Goal: Task Accomplishment & Management: Use online tool/utility

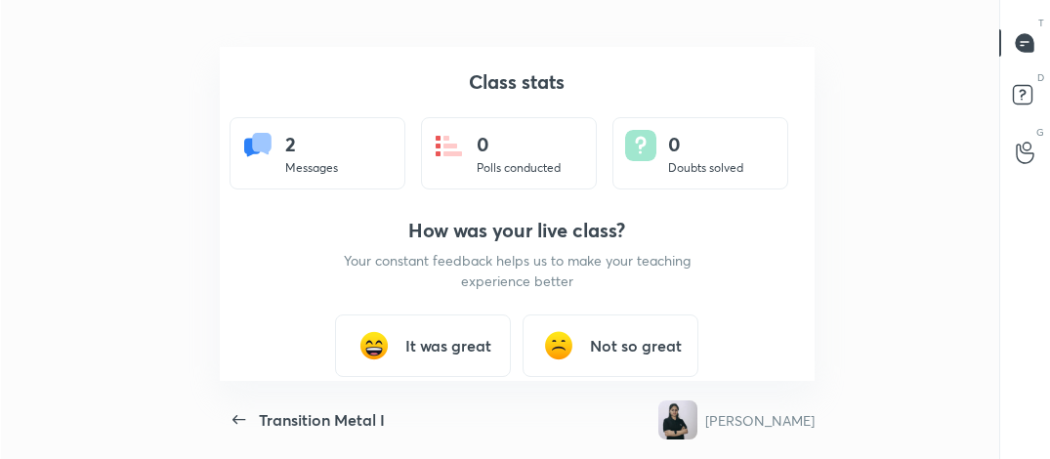
scroll to position [334, 1034]
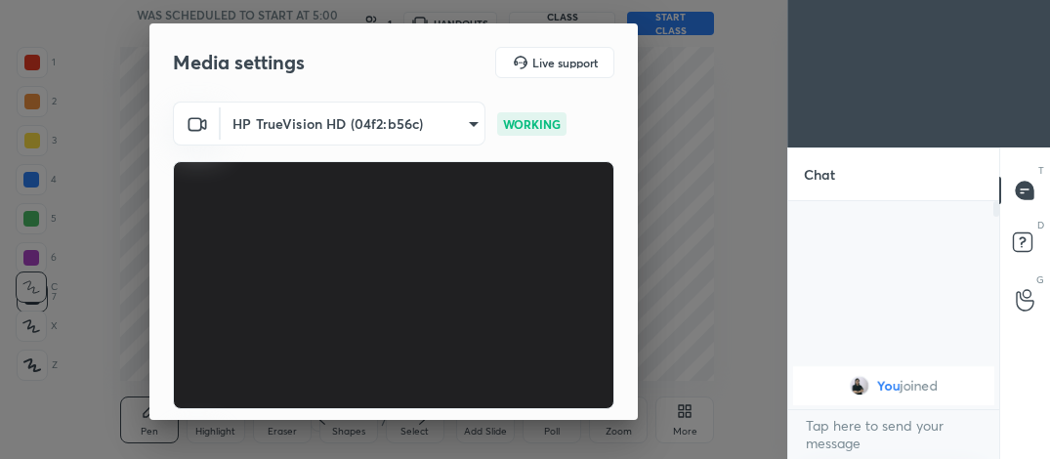
scroll to position [181, 0]
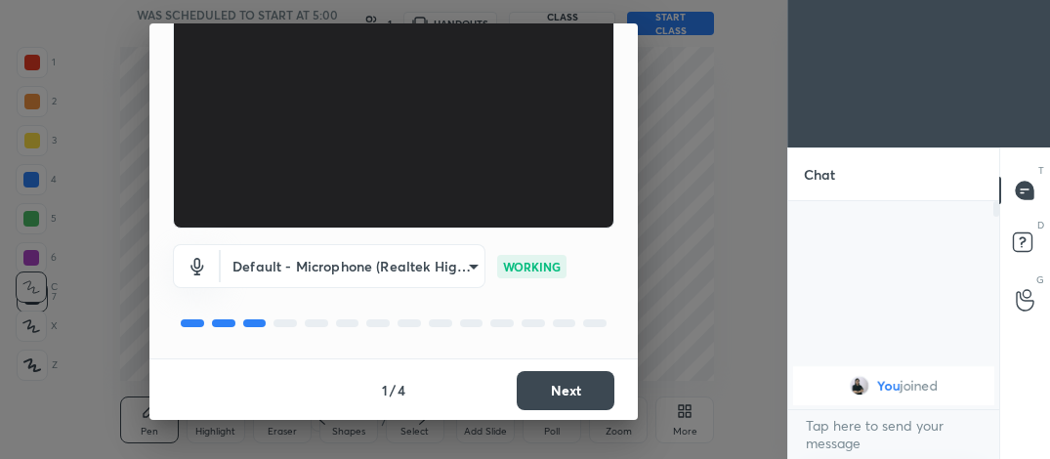
click at [597, 398] on button "Next" at bounding box center [566, 390] width 98 height 39
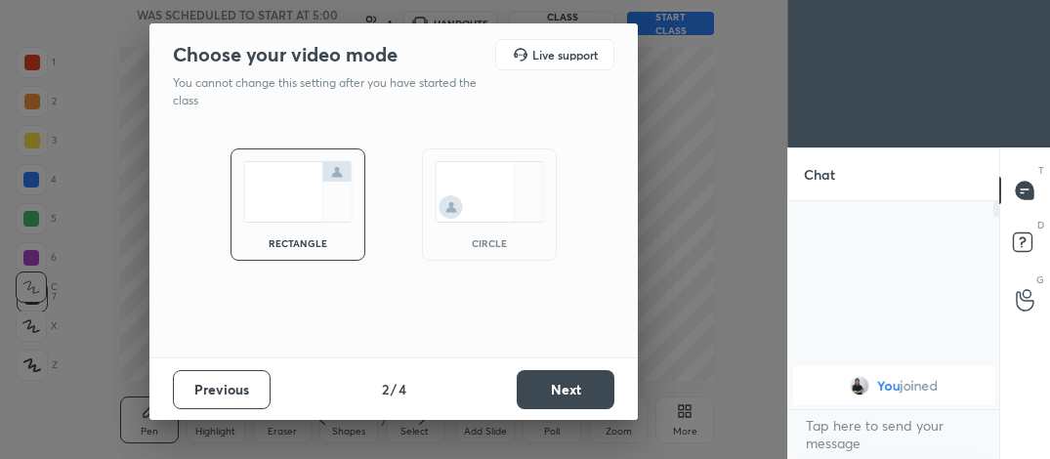
scroll to position [0, 0]
click at [521, 207] on img at bounding box center [489, 192] width 109 height 62
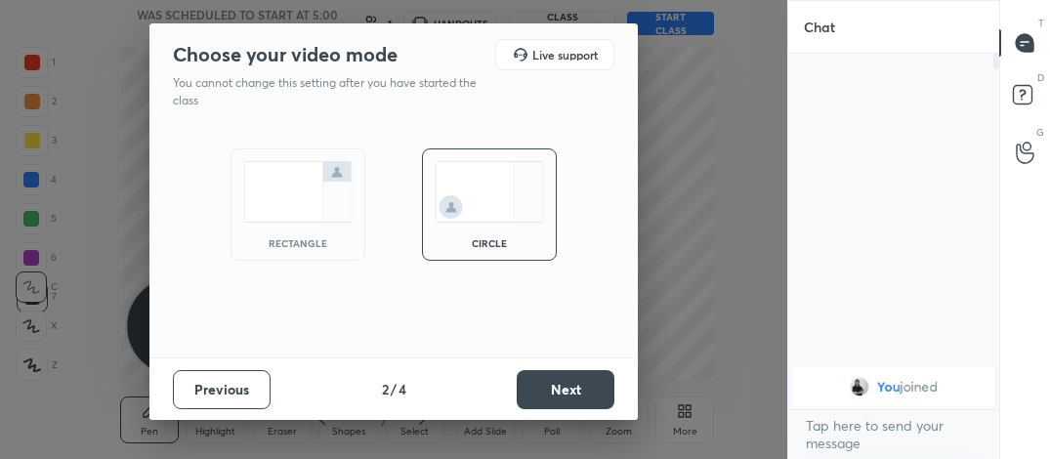
scroll to position [399, 205]
click at [543, 375] on button "Next" at bounding box center [566, 389] width 98 height 39
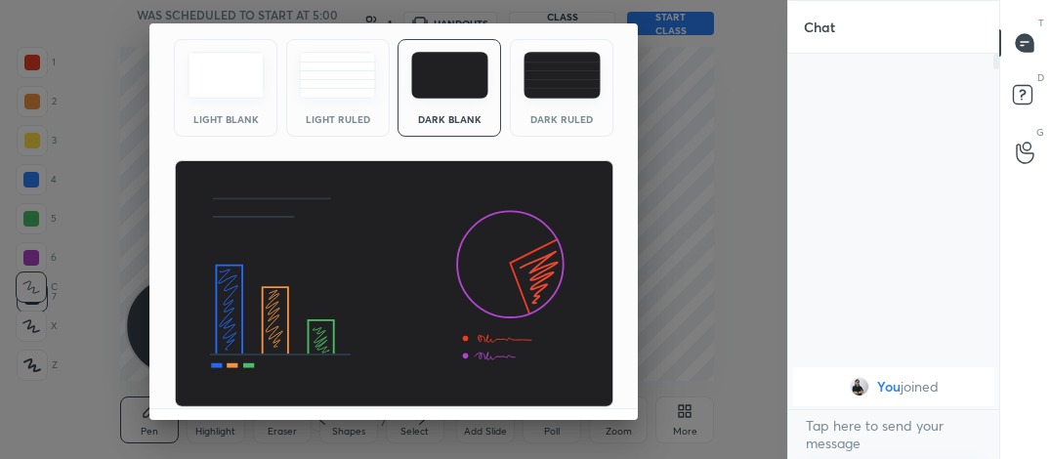
scroll to position [126, 0]
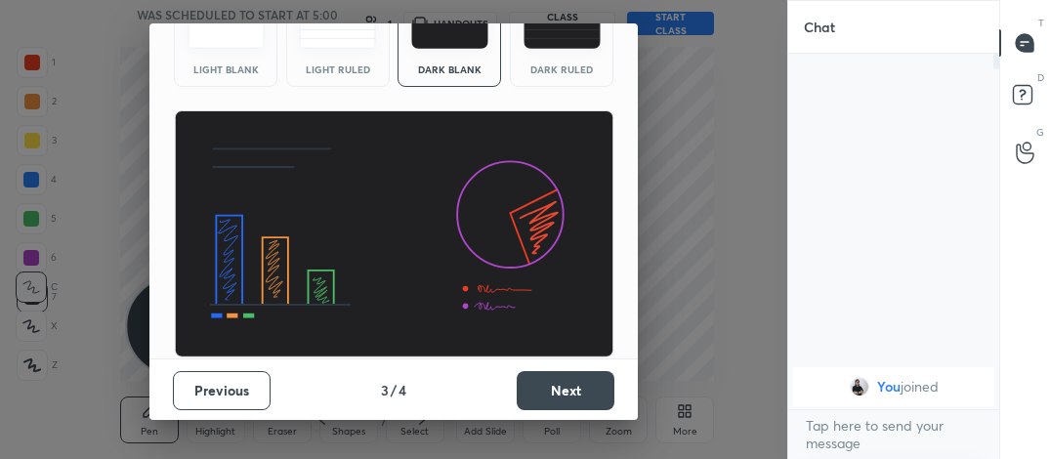
click at [574, 391] on button "Next" at bounding box center [566, 390] width 98 height 39
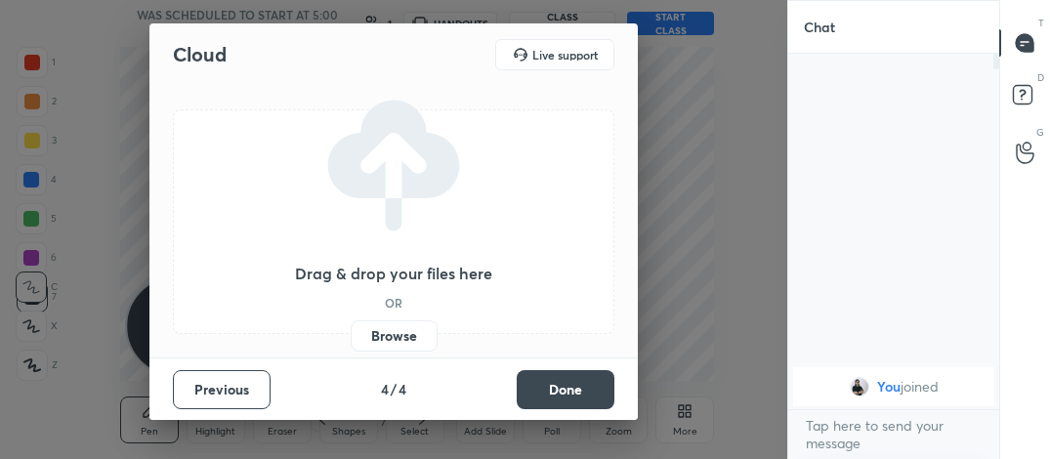
scroll to position [0, 0]
click at [574, 391] on button "Done" at bounding box center [566, 389] width 98 height 39
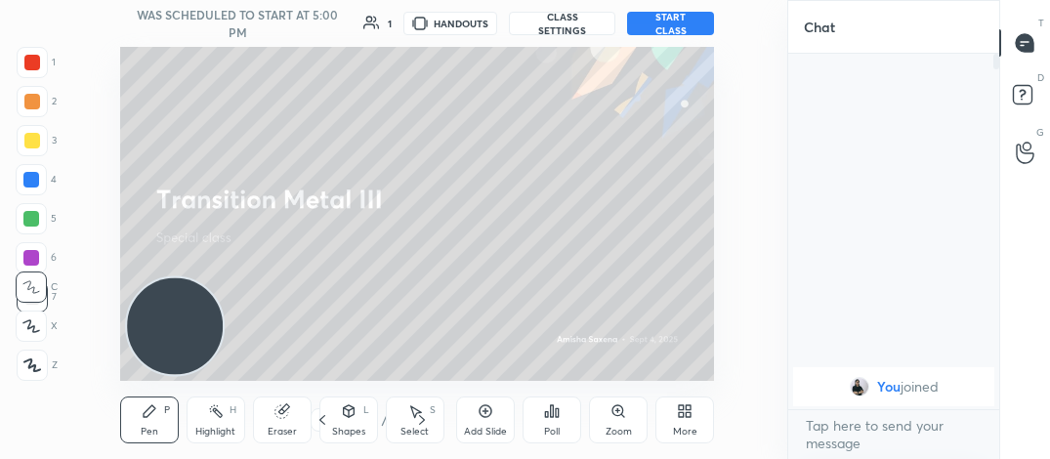
click at [672, 22] on button "START CLASS" at bounding box center [670, 23] width 87 height 23
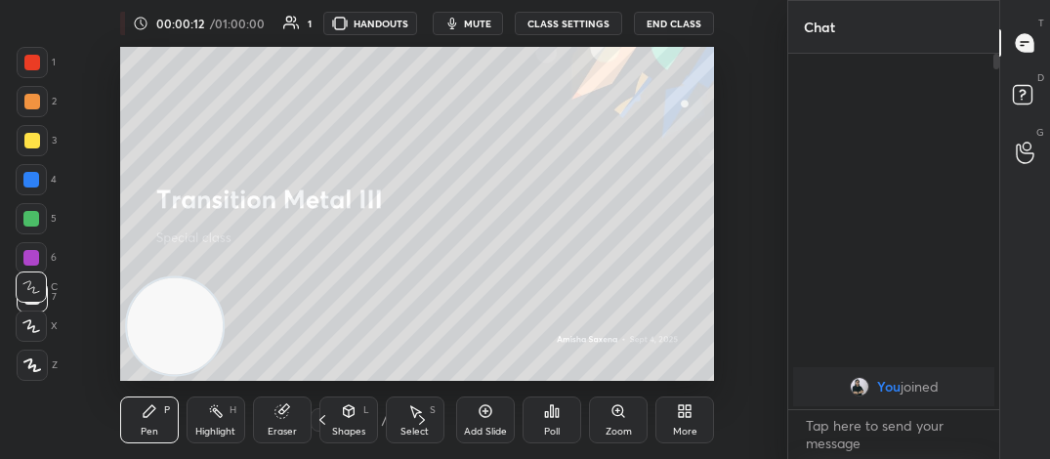
click at [687, 22] on button "End Class" at bounding box center [674, 23] width 80 height 23
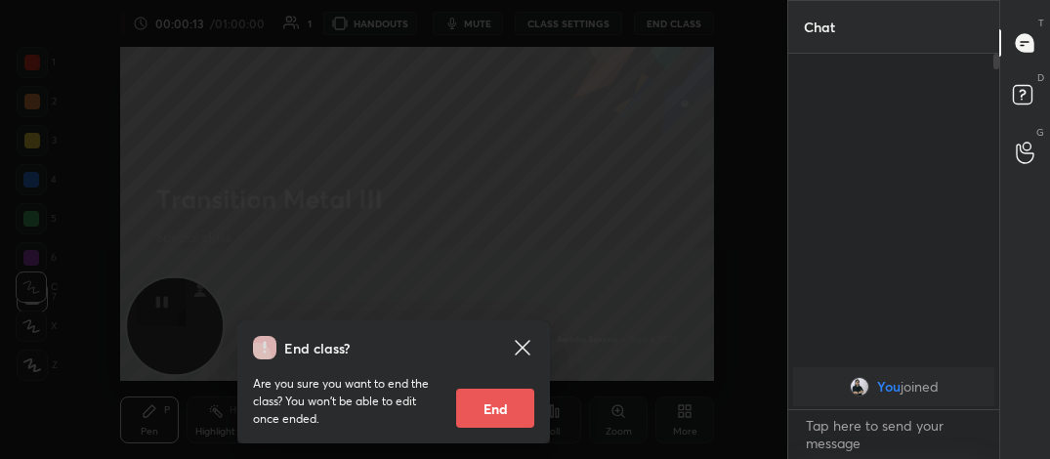
click at [996, 299] on div at bounding box center [993, 231] width 12 height 355
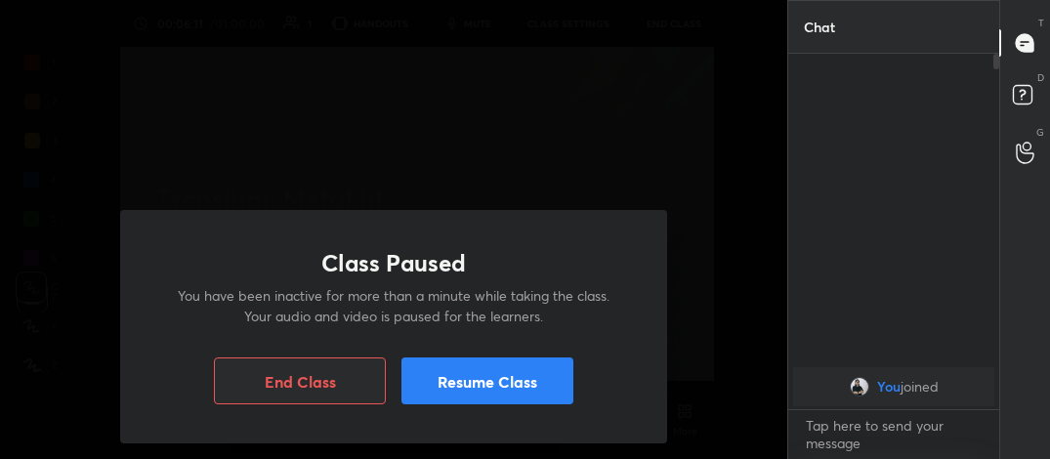
click at [555, 363] on button "Resume Class" at bounding box center [487, 380] width 172 height 47
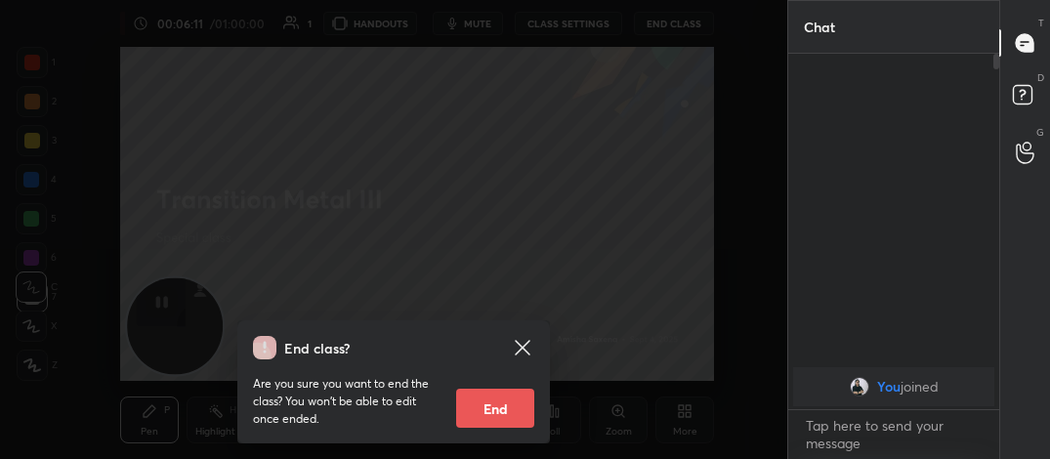
click at [555, 152] on div "End class? Are you sure you want to end the class? You won’t be able to edit on…" at bounding box center [393, 229] width 787 height 459
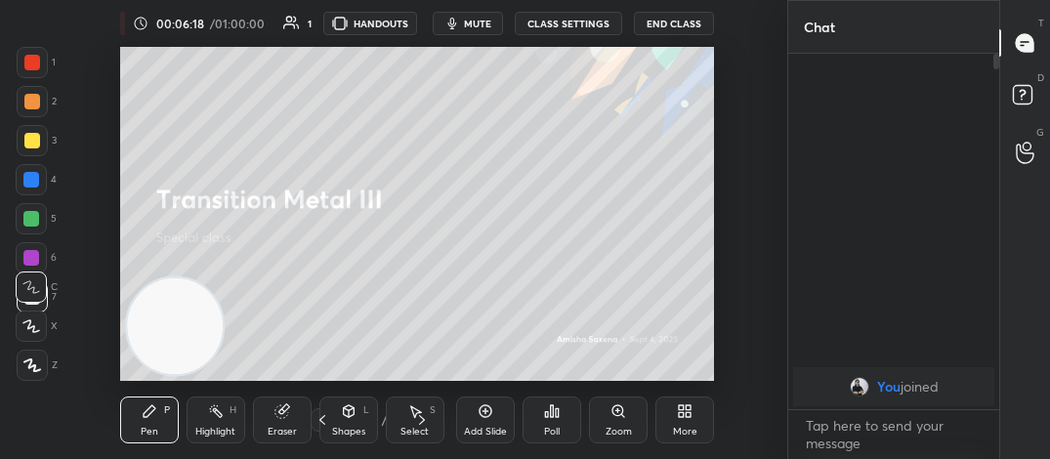
click at [672, 28] on button "End Class" at bounding box center [674, 23] width 80 height 23
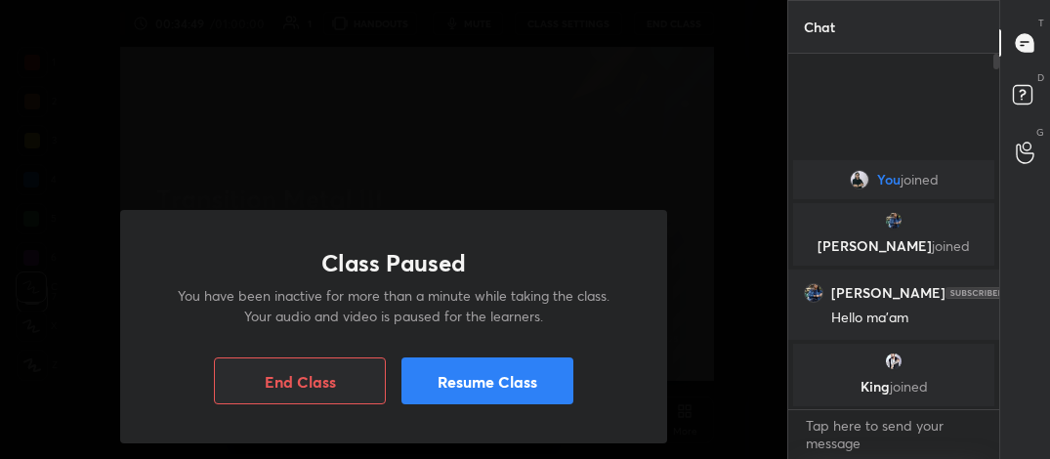
click at [523, 365] on button "Resume Class" at bounding box center [487, 380] width 172 height 47
click at [300, 370] on button "End Class" at bounding box center [300, 380] width 172 height 47
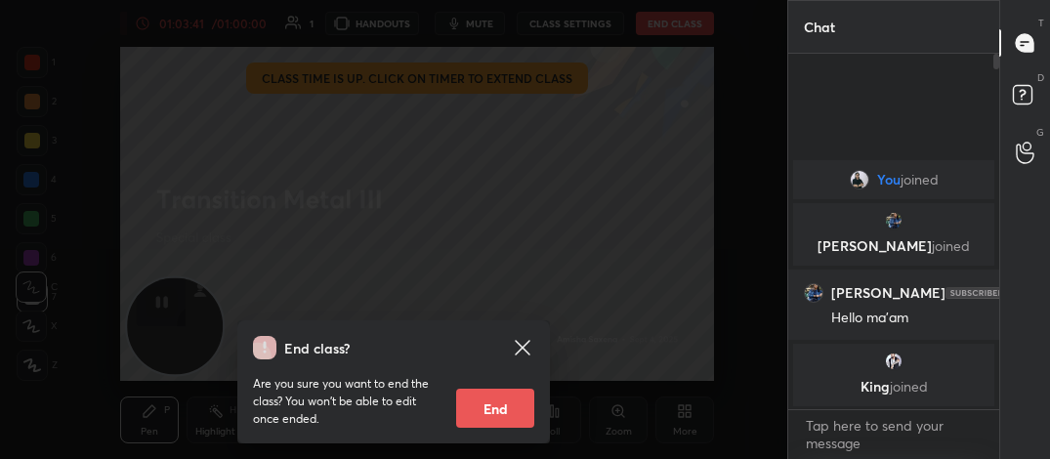
click at [496, 407] on button "End" at bounding box center [495, 408] width 78 height 39
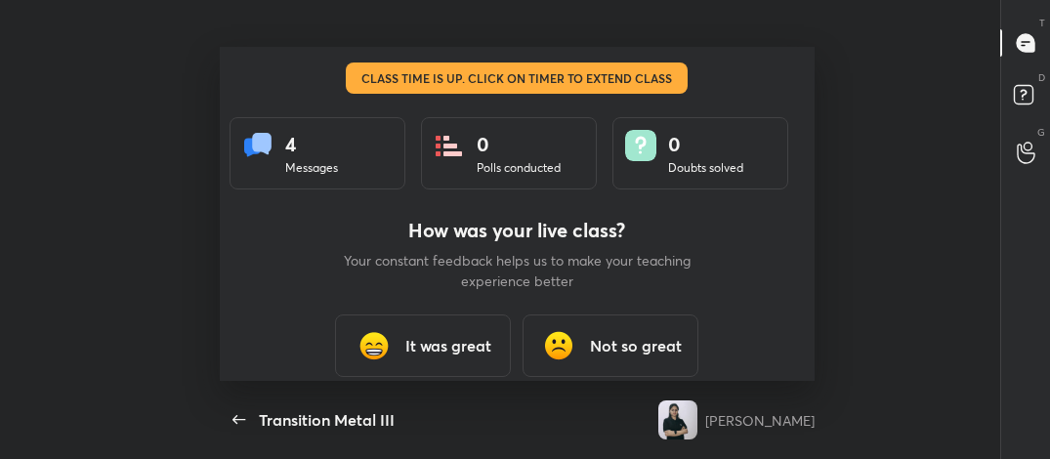
scroll to position [334, 1034]
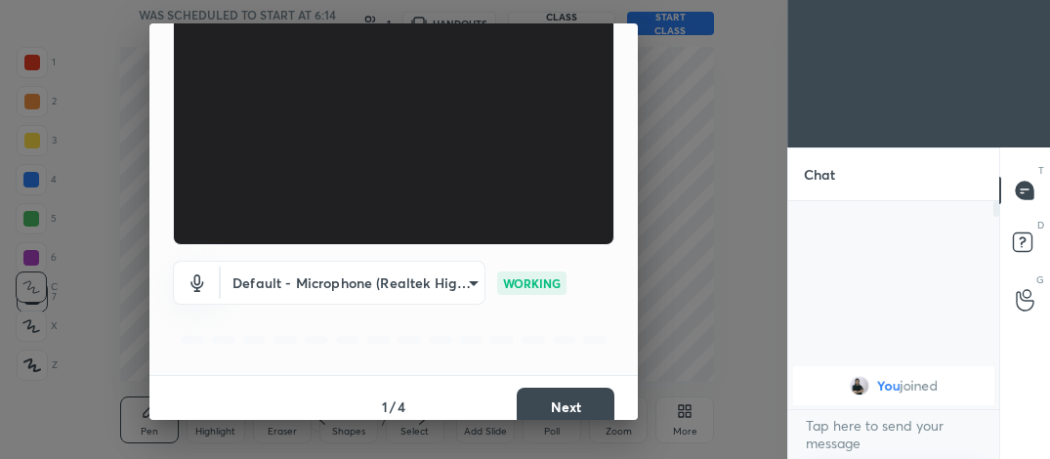
scroll to position [181, 0]
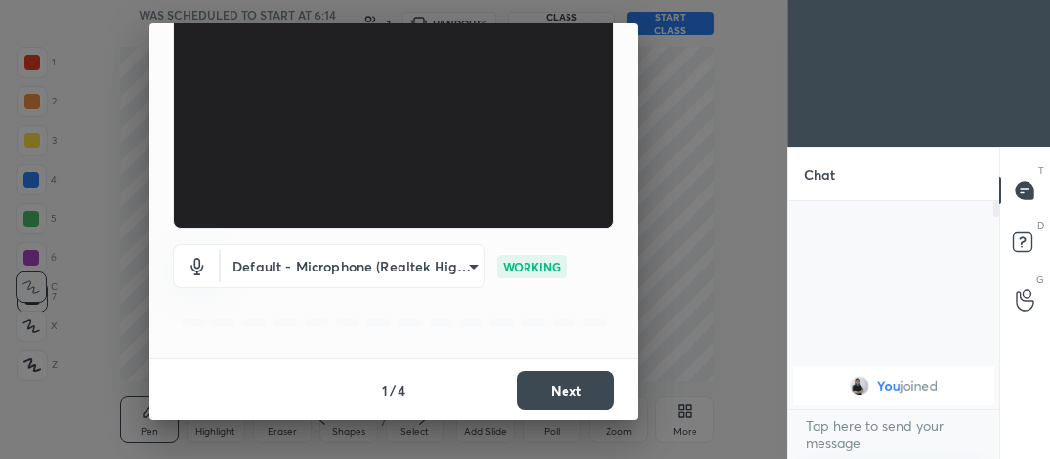
click at [582, 373] on button "Next" at bounding box center [566, 390] width 98 height 39
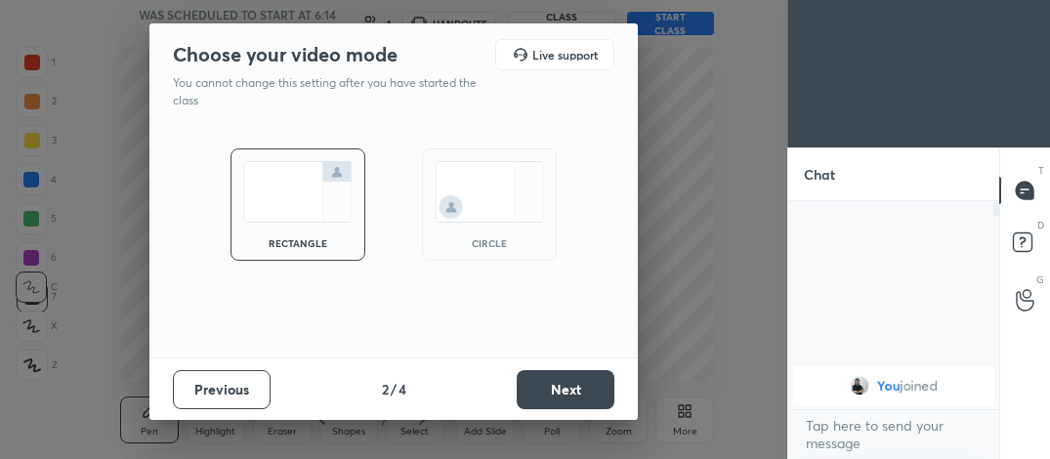
scroll to position [0, 0]
click at [512, 167] on img at bounding box center [489, 192] width 109 height 62
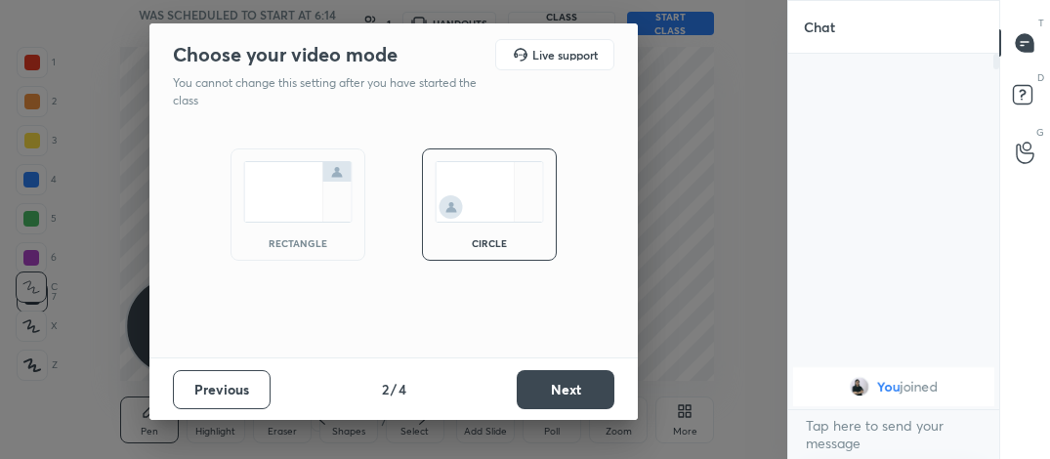
scroll to position [399, 205]
click at [574, 376] on button "Next" at bounding box center [566, 389] width 98 height 39
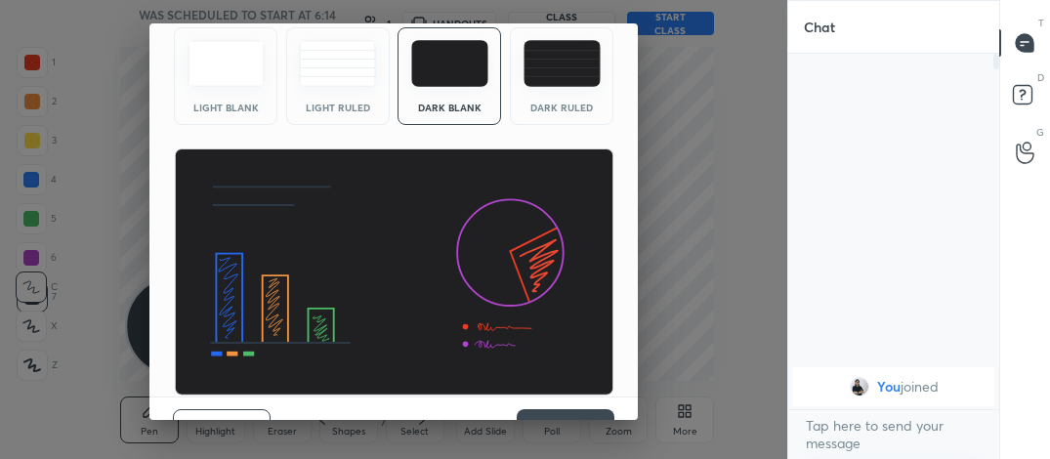
scroll to position [126, 0]
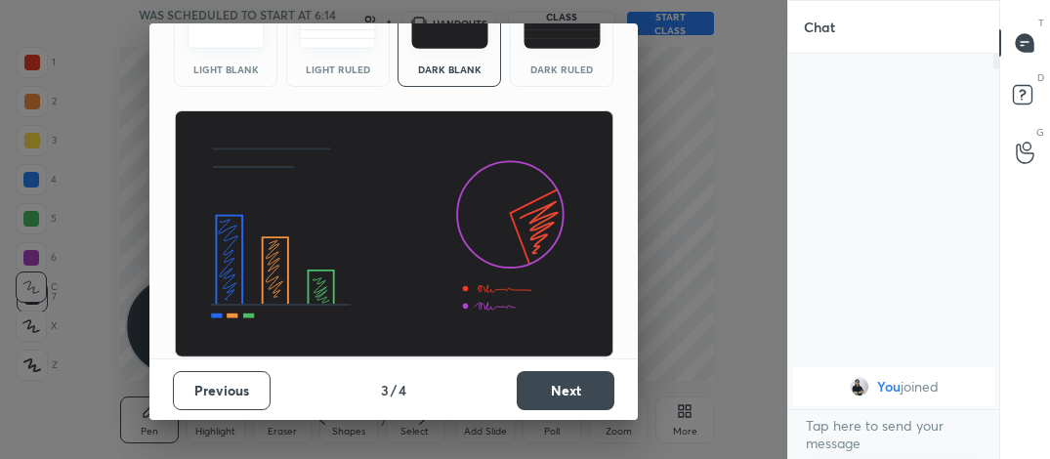
click at [585, 375] on button "Next" at bounding box center [566, 390] width 98 height 39
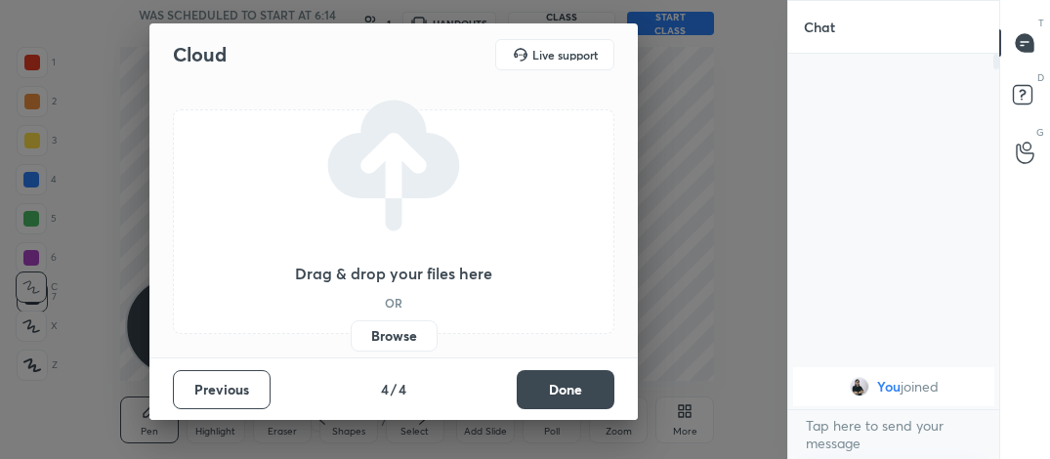
scroll to position [0, 0]
click at [585, 375] on button "Done" at bounding box center [566, 389] width 98 height 39
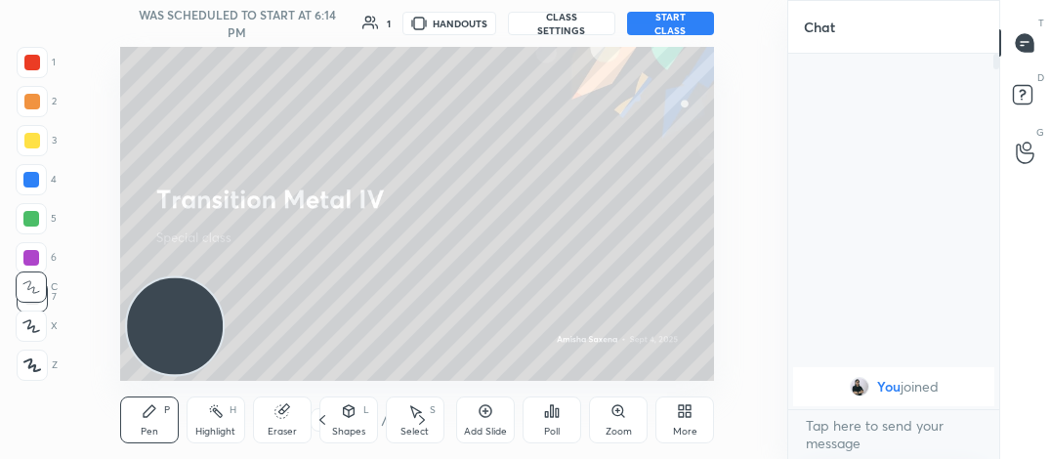
click at [656, 20] on button "START CLASS" at bounding box center [671, 23] width 88 height 23
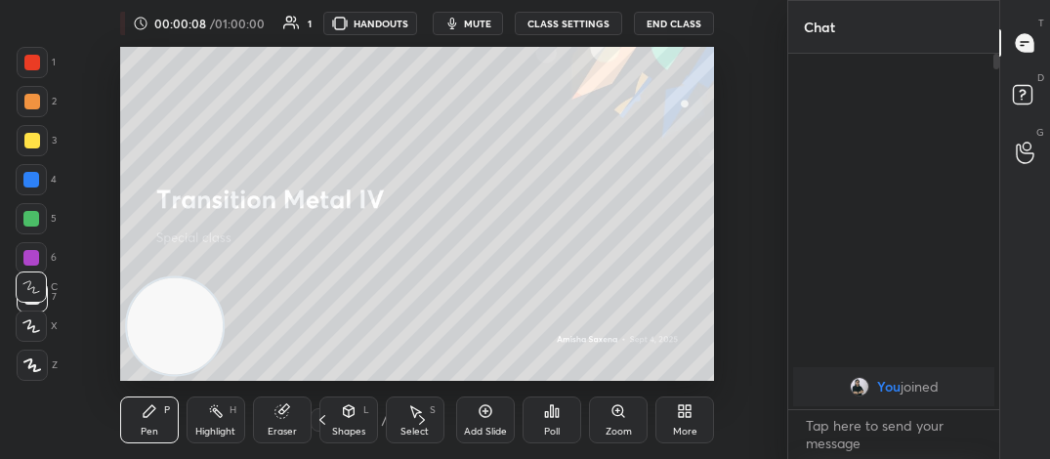
click at [656, 20] on button "End Class" at bounding box center [674, 23] width 80 height 23
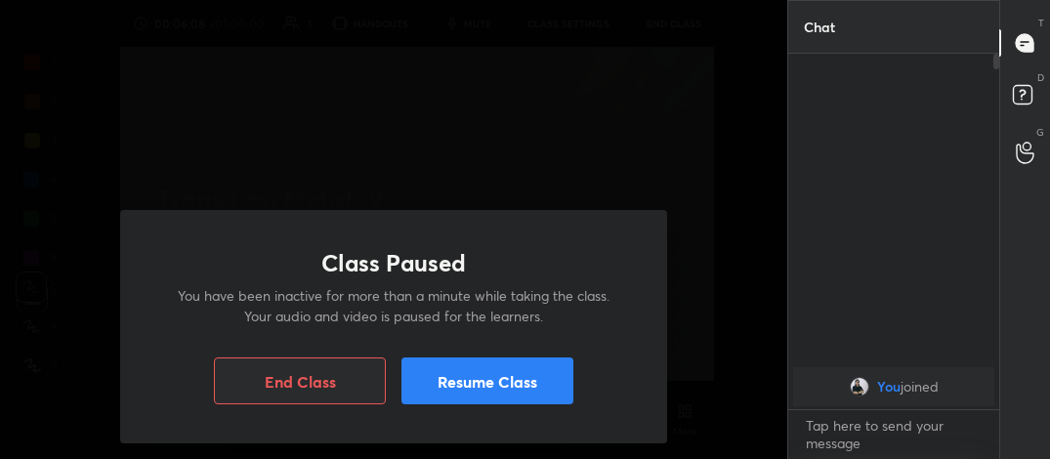
click at [505, 383] on button "Resume Class" at bounding box center [487, 380] width 172 height 47
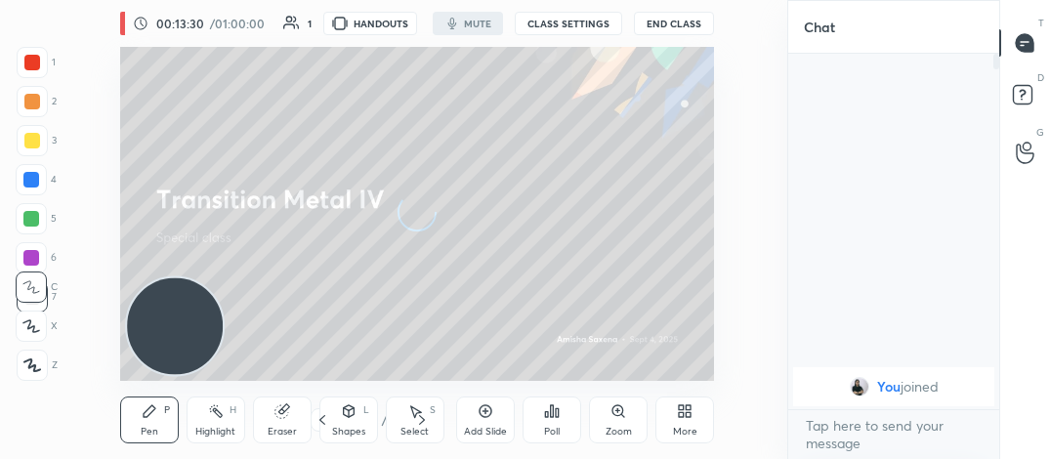
scroll to position [399, 205]
drag, startPoint x: 0, startPoint y: 0, endPoint x: 671, endPoint y: 23, distance: 671.3
click at [671, 23] on button "End Class" at bounding box center [674, 23] width 80 height 23
click at [675, 25] on button "End Class" at bounding box center [674, 23] width 80 height 23
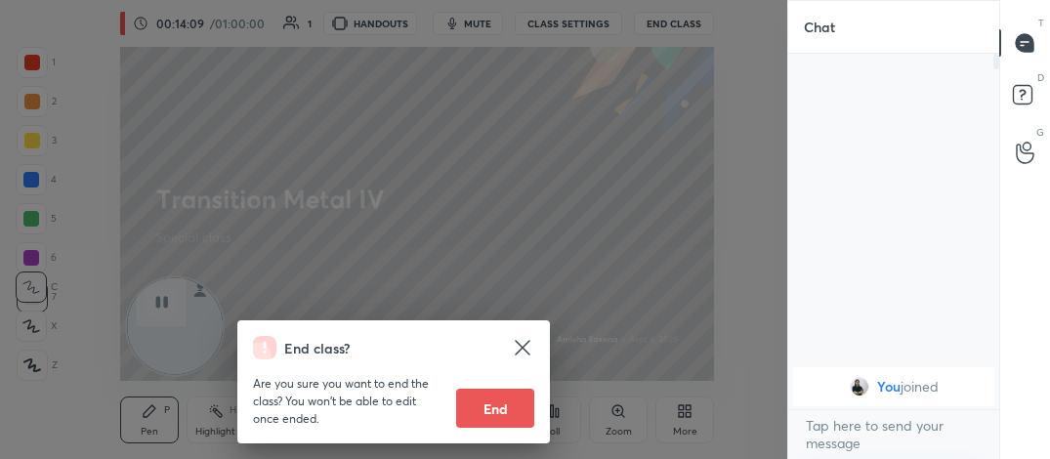
click at [690, 23] on div "End class? Are you sure you want to end the class? You won’t be able to edit on…" at bounding box center [393, 229] width 787 height 459
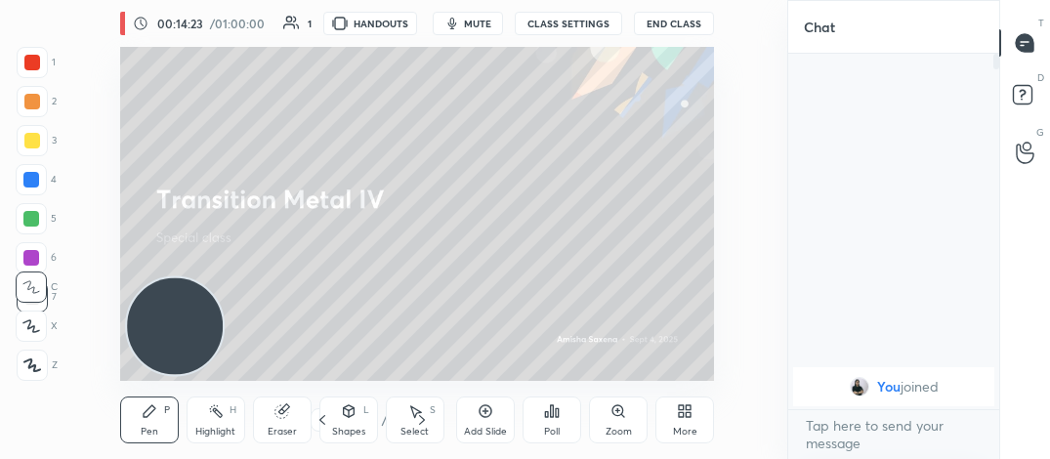
click at [670, 20] on button "End Class" at bounding box center [674, 23] width 80 height 23
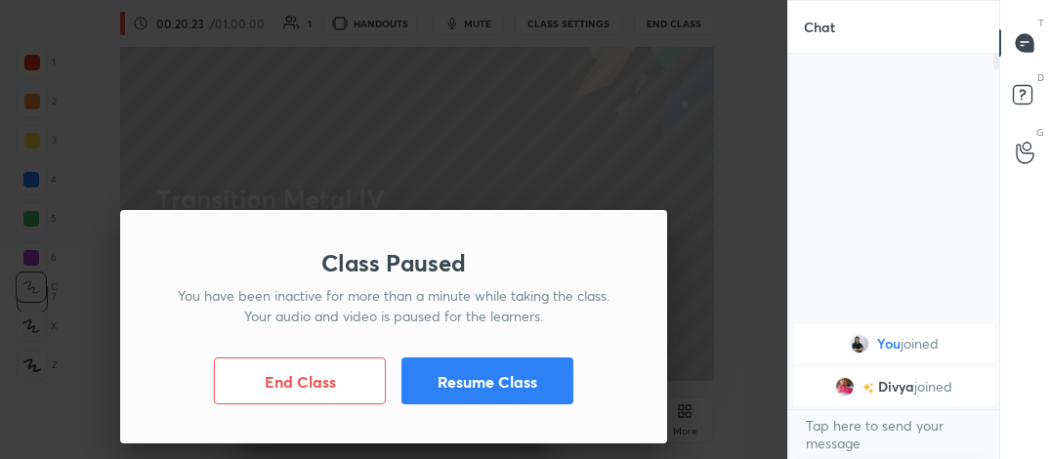
drag, startPoint x: 531, startPoint y: 80, endPoint x: 531, endPoint y: 391, distance: 310.5
click at [531, 391] on button "Resume Class" at bounding box center [487, 380] width 172 height 47
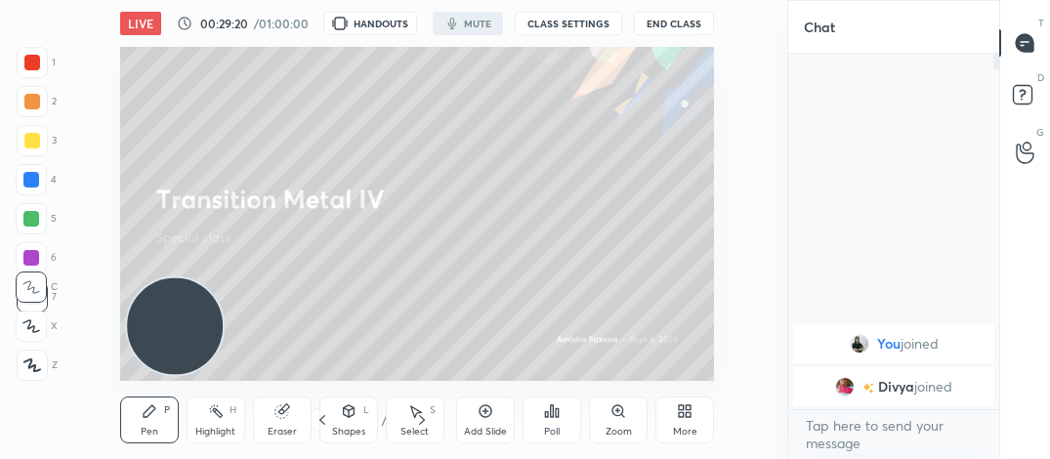
scroll to position [399, 205]
click at [653, 23] on button "End Class" at bounding box center [674, 23] width 80 height 23
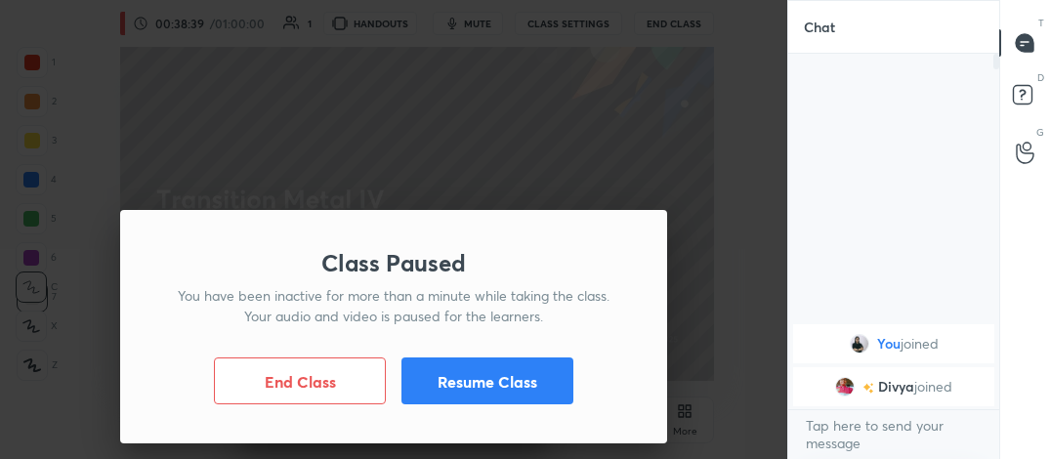
click at [547, 364] on button "Resume Class" at bounding box center [487, 380] width 172 height 47
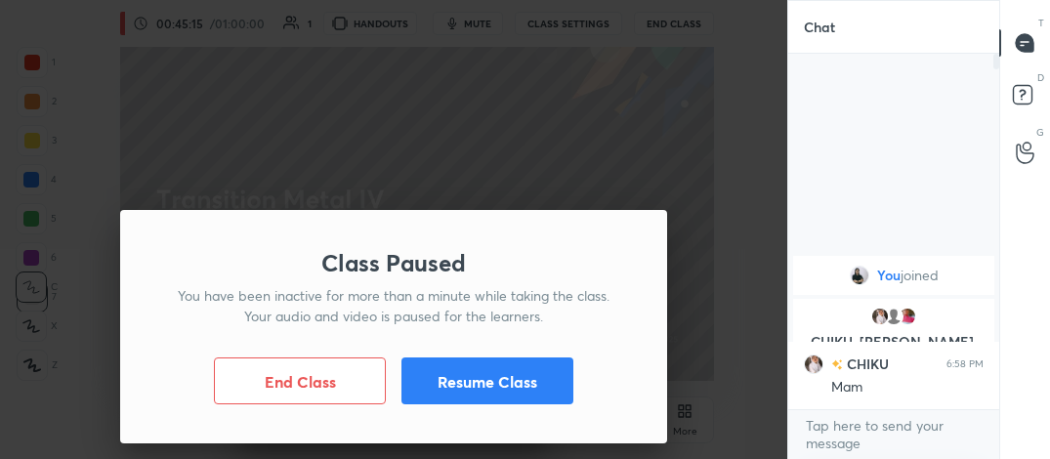
click at [511, 387] on button "Resume Class" at bounding box center [487, 380] width 172 height 47
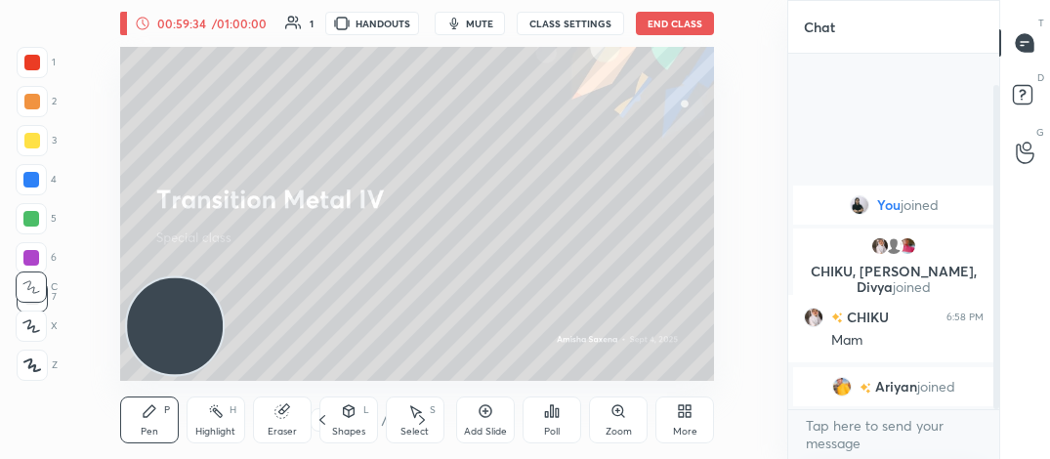
click at [469, 28] on button "mute" at bounding box center [470, 23] width 70 height 23
click at [672, 26] on button "End Class" at bounding box center [675, 23] width 78 height 23
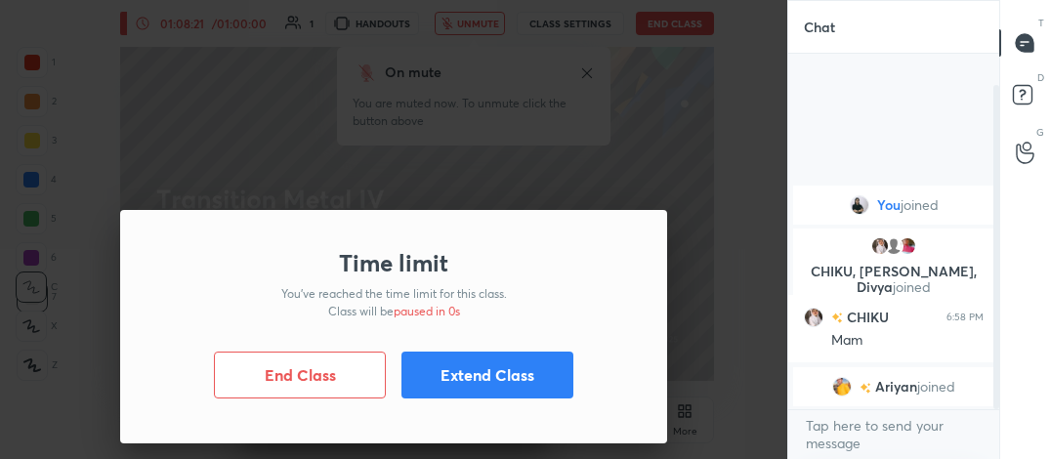
click at [253, 375] on button "End Class" at bounding box center [300, 375] width 172 height 47
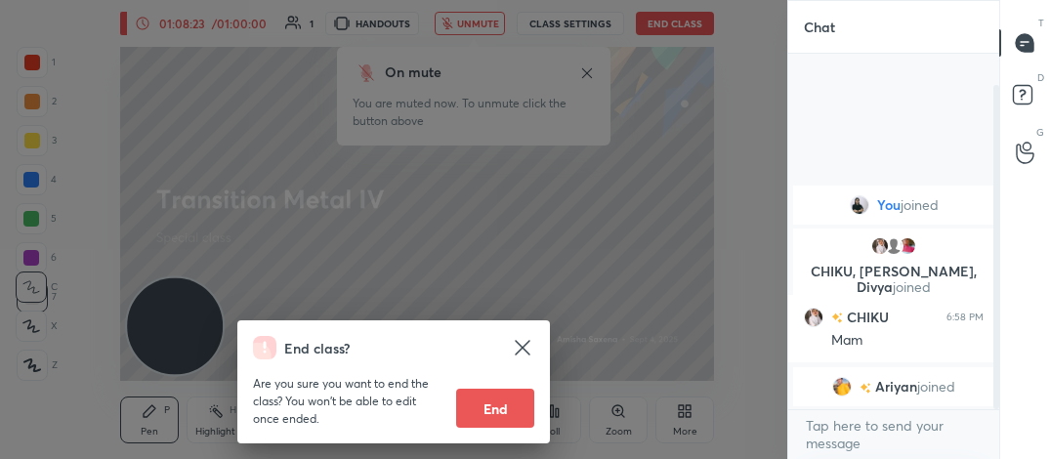
click at [508, 402] on button "End" at bounding box center [495, 408] width 78 height 39
